Goal: Task Accomplishment & Management: Use online tool/utility

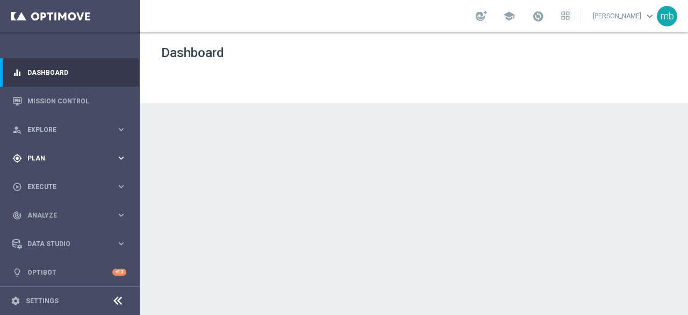
click at [118, 156] on icon "keyboard_arrow_right" at bounding box center [121, 158] width 10 height 10
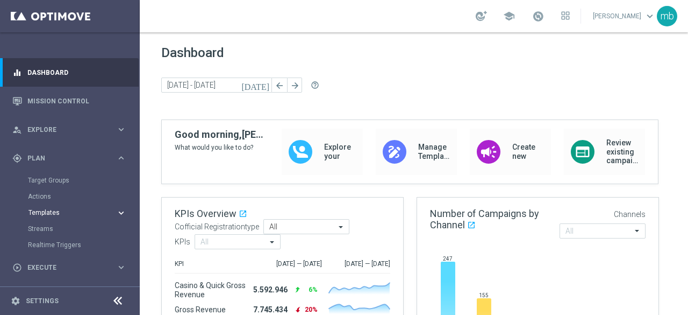
click at [42, 213] on span "Templates" at bounding box center [67, 212] width 77 height 6
click at [43, 231] on link "Optimail" at bounding box center [72, 228] width 79 height 9
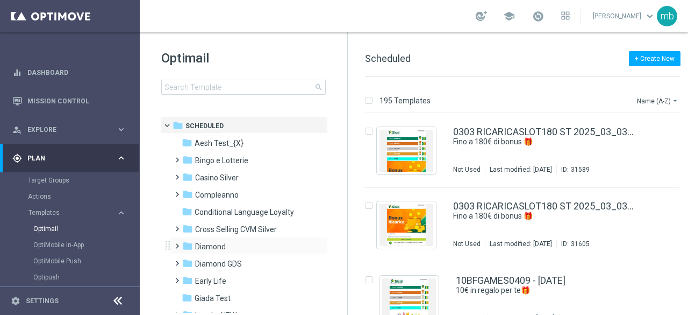
click at [175, 243] on span at bounding box center [175, 241] width 5 height 4
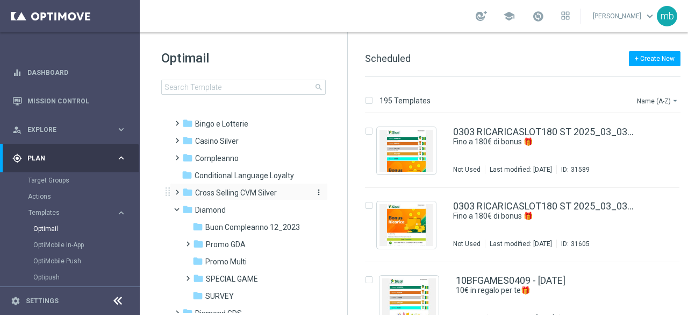
scroll to position [54, 0]
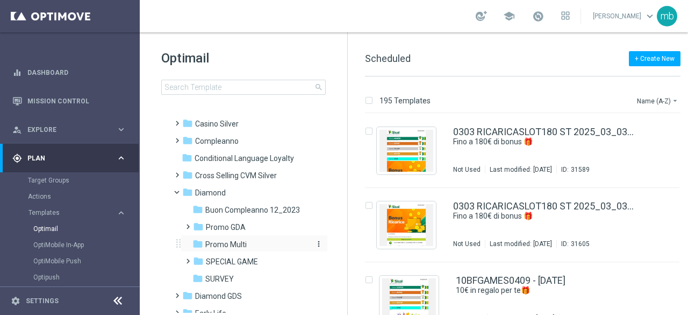
click at [216, 245] on span "Promo Multi" at bounding box center [225, 244] width 41 height 10
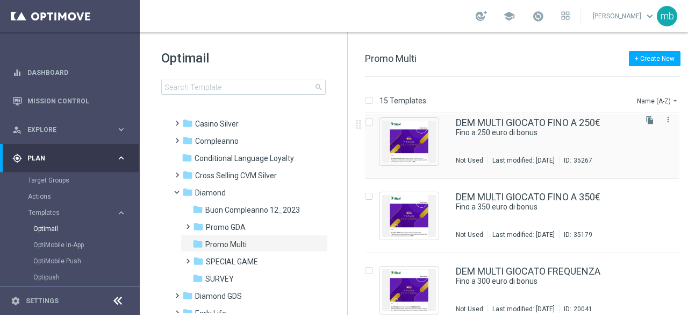
scroll to position [323, 0]
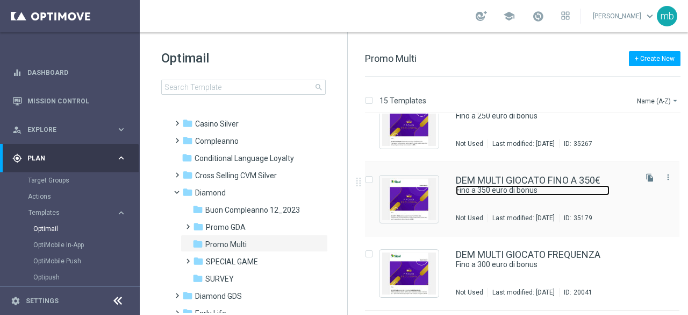
click at [506, 191] on link "Fino a 350 euro di bonus" at bounding box center [533, 190] width 154 height 10
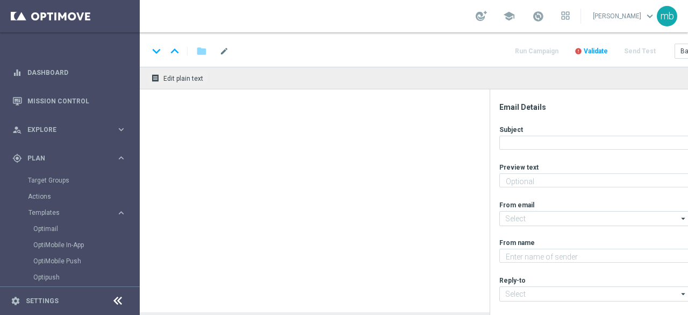
type textarea "Tutti i giochi"
type input "[EMAIL_ADDRESS][DOMAIN_NAME]"
type textarea "Sisal"
type input "[EMAIL_ADDRESS][DOMAIN_NAME]"
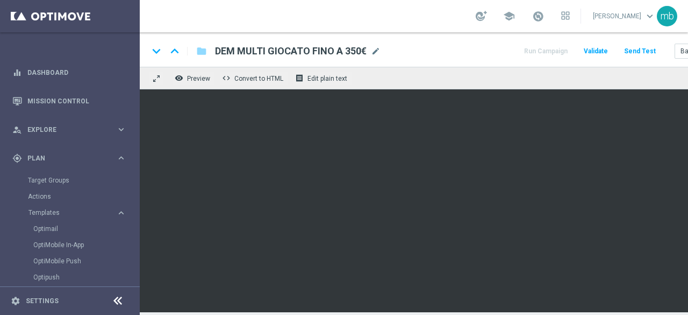
click at [431, 46] on div "keyboard_arrow_down keyboard_arrow_up folder DEM MULTI GIOCATO FINO A 350€ DEM …" at bounding box center [443, 51] width 590 height 14
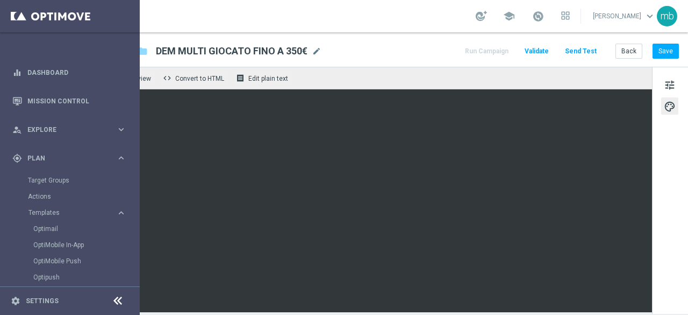
scroll to position [0, 67]
click at [661, 51] on button "Save" at bounding box center [666, 51] width 26 height 15
click at [657, 49] on button "Save" at bounding box center [666, 51] width 26 height 15
click at [48, 226] on link "Optimail" at bounding box center [72, 228] width 79 height 9
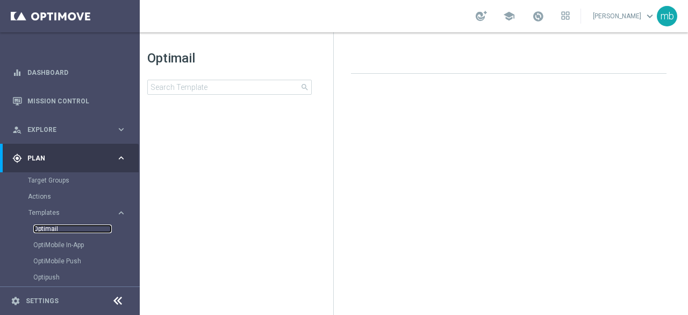
scroll to position [0, 14]
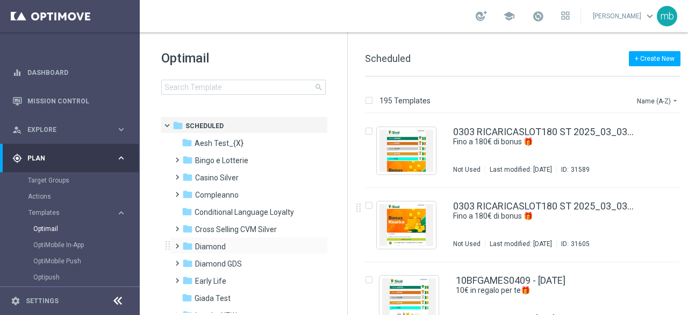
click at [177, 243] on span at bounding box center [175, 241] width 5 height 4
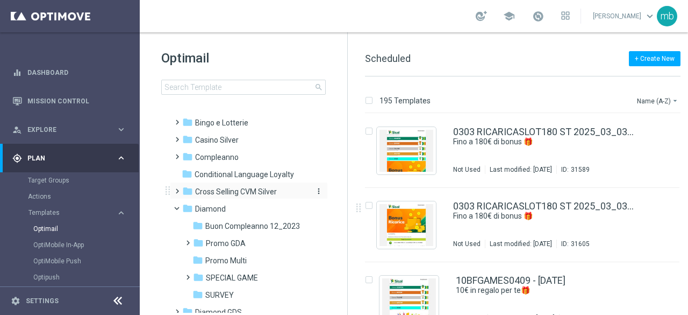
scroll to position [54, 0]
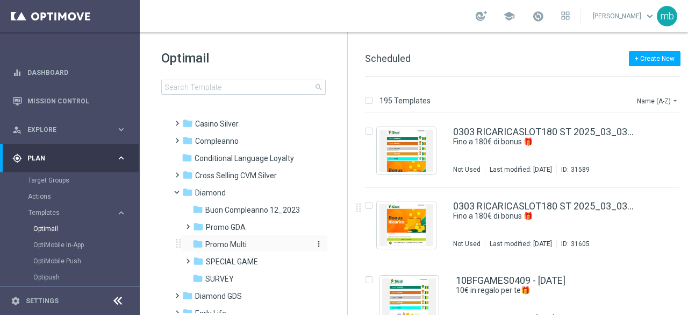
click at [231, 244] on span "Promo Multi" at bounding box center [225, 244] width 41 height 10
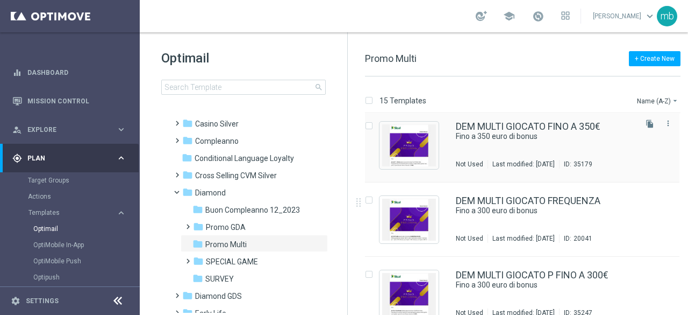
scroll to position [430, 0]
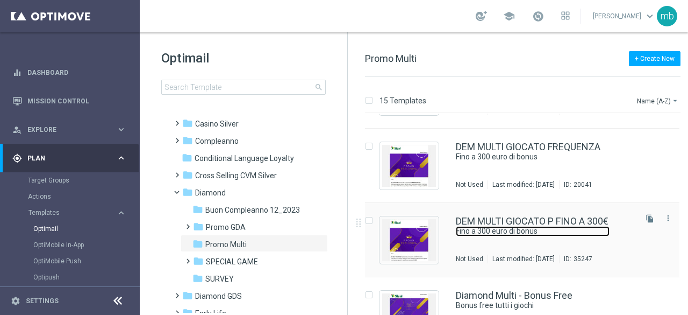
click at [543, 231] on link "Fino a 300 euro di bonus" at bounding box center [533, 231] width 154 height 10
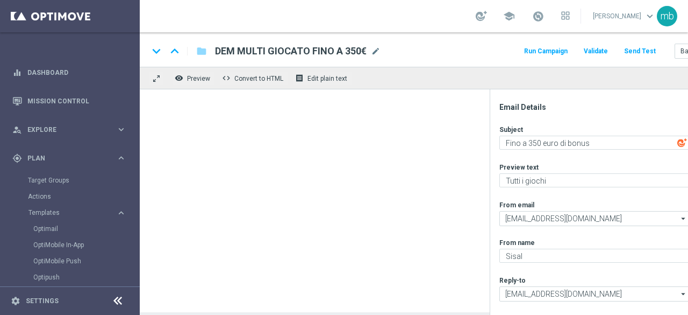
type textarea "Fino a 300 euro di bonus"
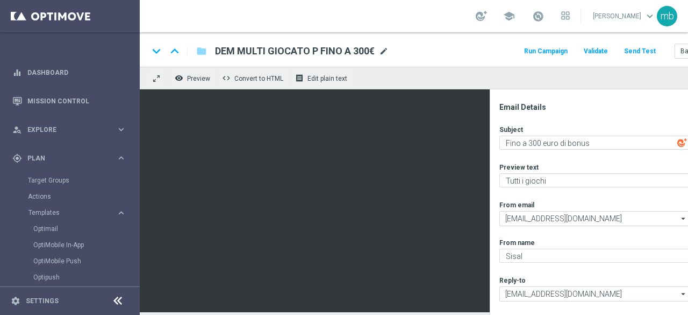
click at [385, 51] on span "mode_edit" at bounding box center [384, 51] width 10 height 10
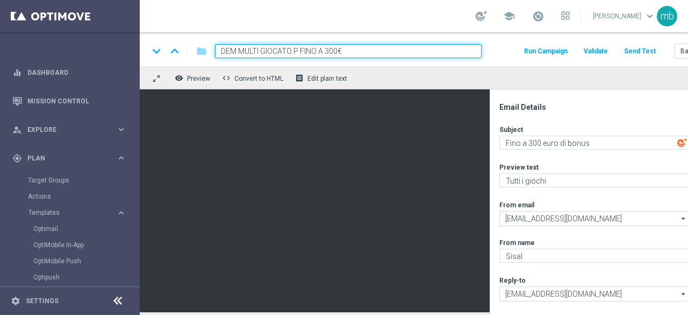
click at [298, 51] on input "DEM MULTI GIOCATO P FINO A 300€" at bounding box center [348, 51] width 267 height 14
type input "DEM MULTI GIOCATO FINO A 300€"
click at [516, 54] on div "keyboard_arrow_down keyboard_arrow_up folder DEM MULTI GIOCATO FINO A 300€ Run …" at bounding box center [443, 51] width 590 height 14
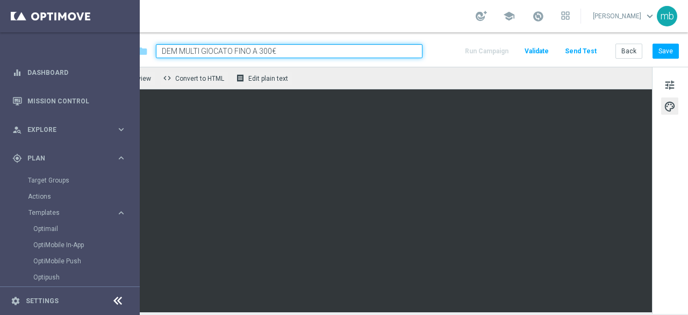
scroll to position [0, 67]
click at [665, 50] on button "Save" at bounding box center [666, 51] width 26 height 15
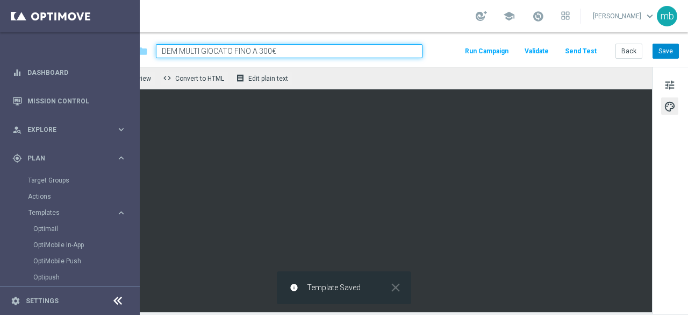
scroll to position [0, 0]
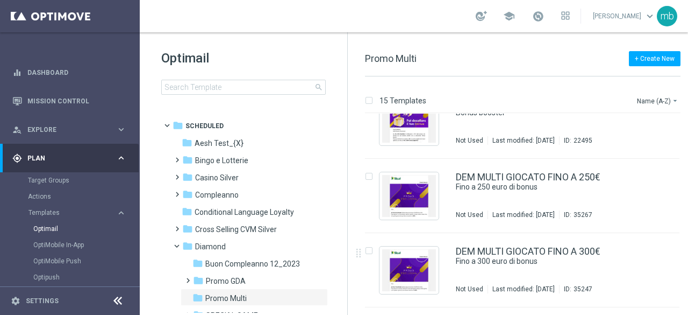
scroll to position [269, 0]
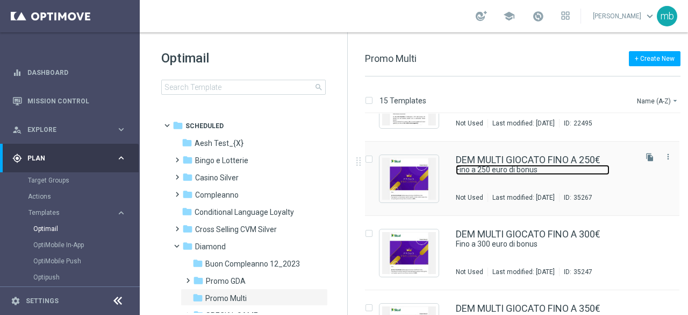
click at [511, 173] on link "Fino a 250 euro di bonus" at bounding box center [533, 170] width 154 height 10
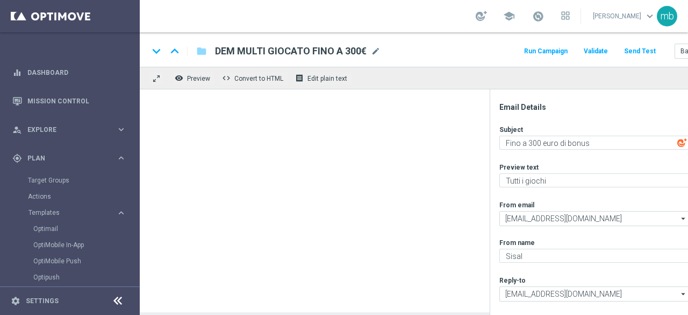
type textarea "Fino a 250 euro di bonus"
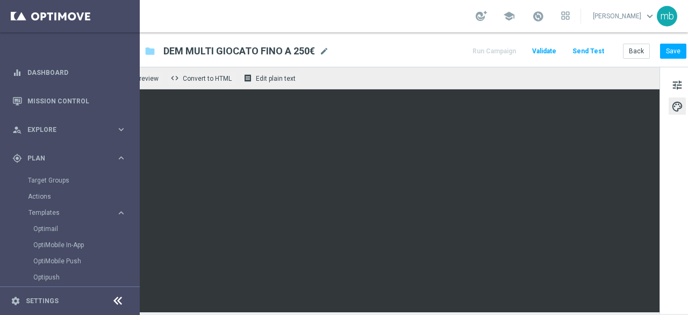
scroll to position [8, 52]
click at [674, 46] on button "Save" at bounding box center [673, 51] width 26 height 15
click at [55, 227] on link "Optimail" at bounding box center [72, 228] width 79 height 9
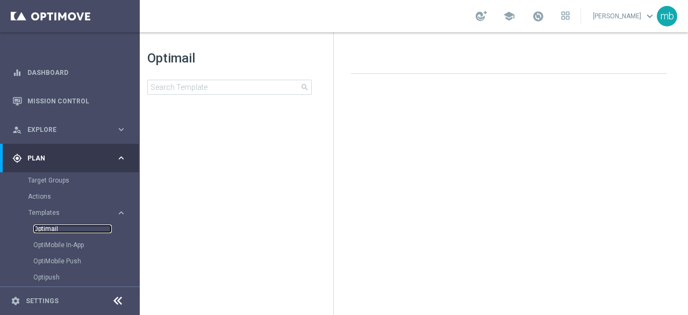
scroll to position [0, 14]
